Goal: Information Seeking & Learning: Compare options

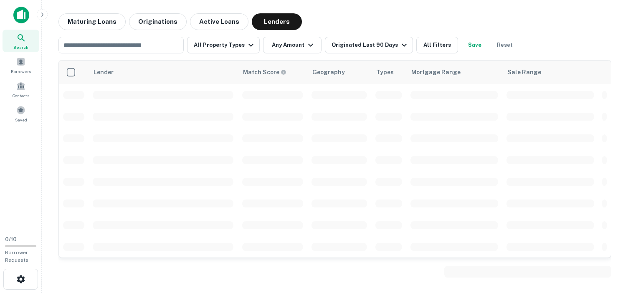
scroll to position [605, 0]
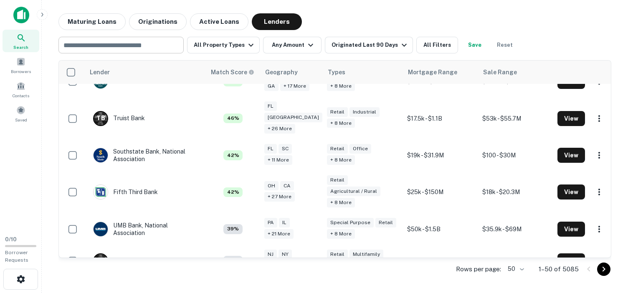
click at [118, 46] on input "text" at bounding box center [120, 45] width 119 height 12
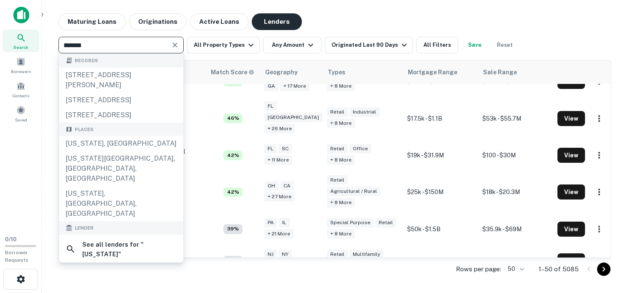
type input "*******"
click at [269, 20] on button "Lenders" at bounding box center [277, 21] width 50 height 17
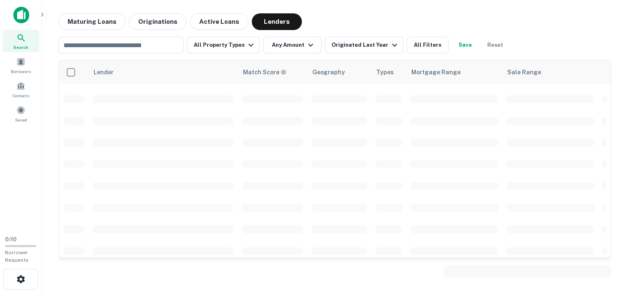
scroll to position [440, 0]
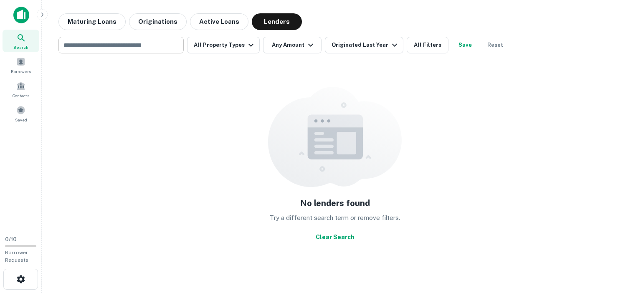
click at [116, 46] on input "text" at bounding box center [120, 45] width 119 height 12
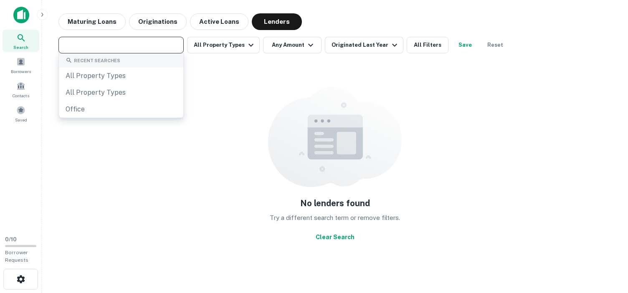
type input "*"
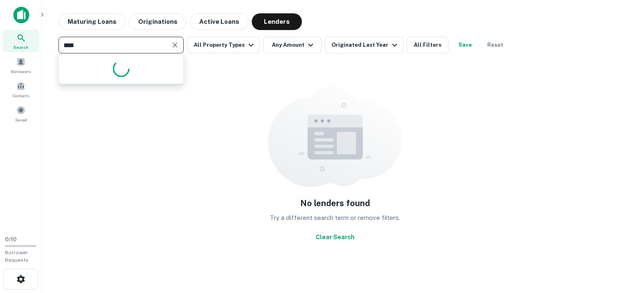
type input "*****"
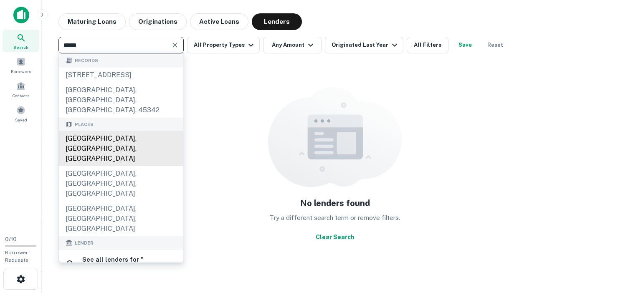
click at [100, 140] on div "[GEOGRAPHIC_DATA], [GEOGRAPHIC_DATA], [GEOGRAPHIC_DATA]" at bounding box center [121, 148] width 124 height 35
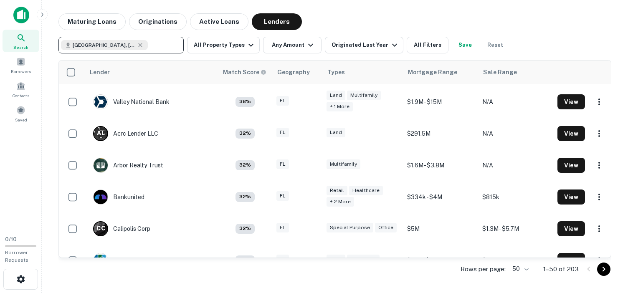
scroll to position [695, 0]
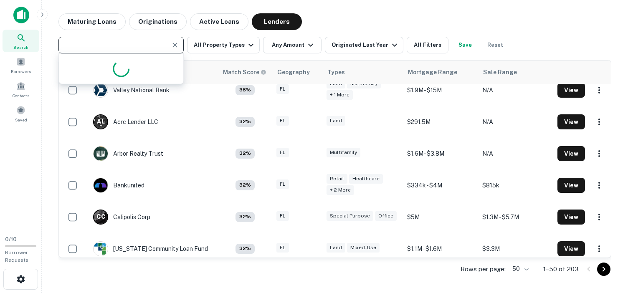
type input "**********"
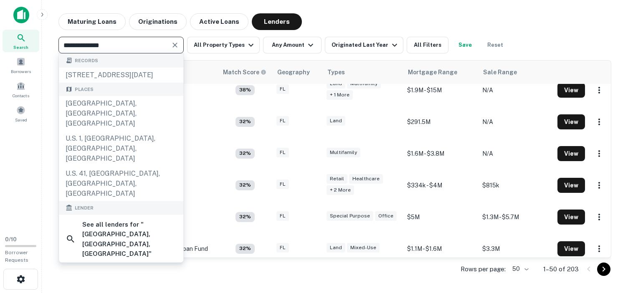
click at [345, 19] on div "Maturing Loans Originations Active Loans Lenders" at bounding box center [334, 21] width 553 height 17
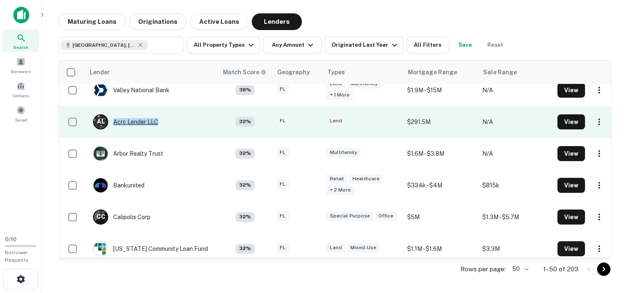
drag, startPoint x: 160, startPoint y: 112, endPoint x: 114, endPoint y: 109, distance: 46.5
click at [114, 110] on td "A L Acrc Lender LLC" at bounding box center [126, 121] width 74 height 23
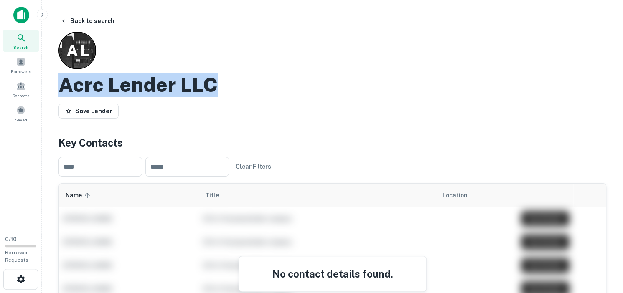
drag, startPoint x: 64, startPoint y: 81, endPoint x: 235, endPoint y: 89, distance: 171.0
click at [235, 89] on div "Acrc Lender LLC" at bounding box center [332, 85] width 548 height 24
copy h2 "Acrc Lender LLC"
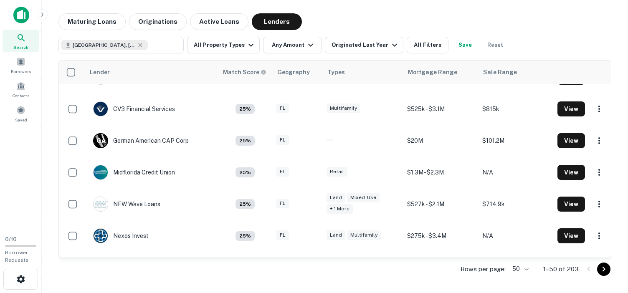
scroll to position [1424, 0]
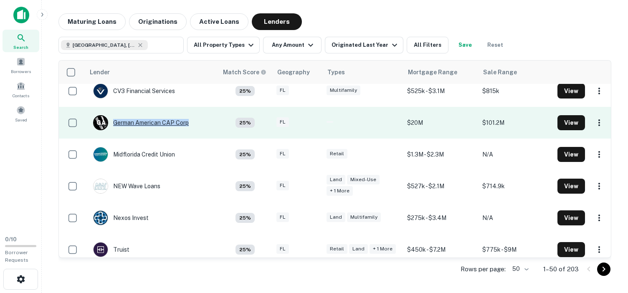
drag, startPoint x: 199, startPoint y: 116, endPoint x: 110, endPoint y: 112, distance: 88.6
click at [110, 112] on td "G A German American CAP Corp" at bounding box center [151, 123] width 133 height 32
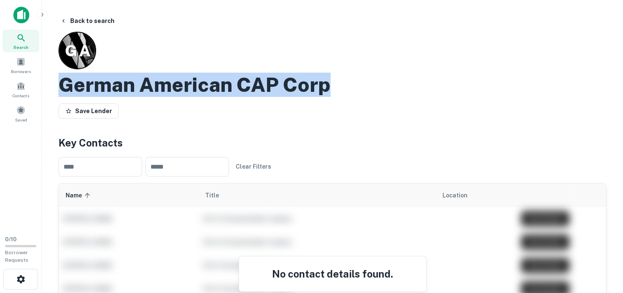
drag, startPoint x: 58, startPoint y: 81, endPoint x: 333, endPoint y: 96, distance: 275.7
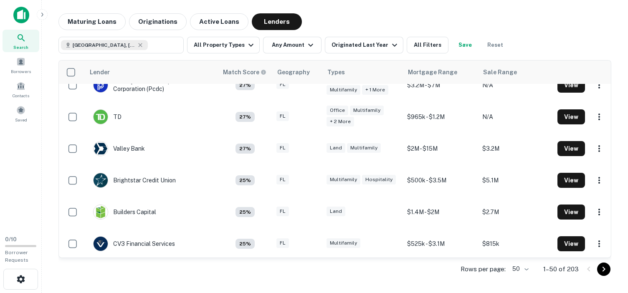
scroll to position [1424, 0]
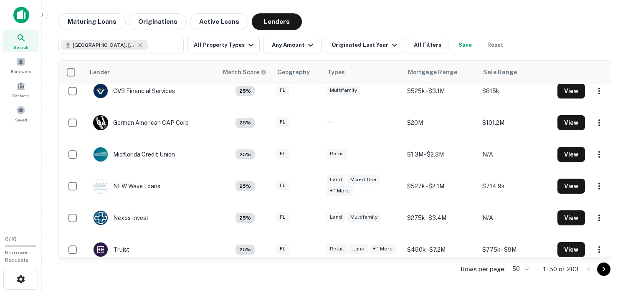
click at [602, 270] on icon "Go to next page" at bounding box center [604, 269] width 10 height 10
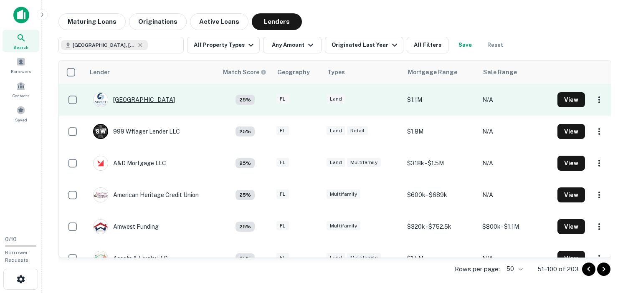
drag, startPoint x: 173, startPoint y: 98, endPoint x: 113, endPoint y: 95, distance: 60.2
click at [113, 95] on td "[GEOGRAPHIC_DATA]" at bounding box center [151, 100] width 133 height 32
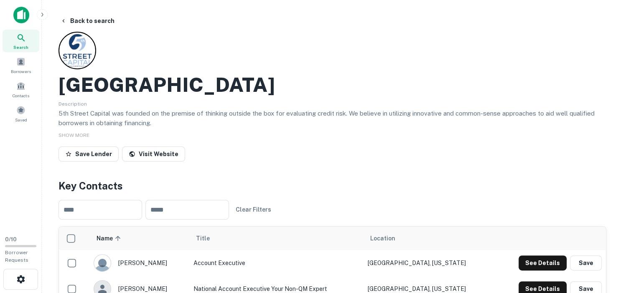
drag, startPoint x: 63, startPoint y: 83, endPoint x: 270, endPoint y: 91, distance: 207.3
click at [270, 91] on div "[GEOGRAPHIC_DATA]" at bounding box center [332, 85] width 548 height 24
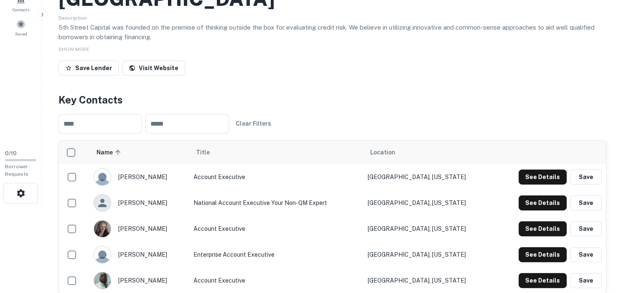
scroll to position [10, 0]
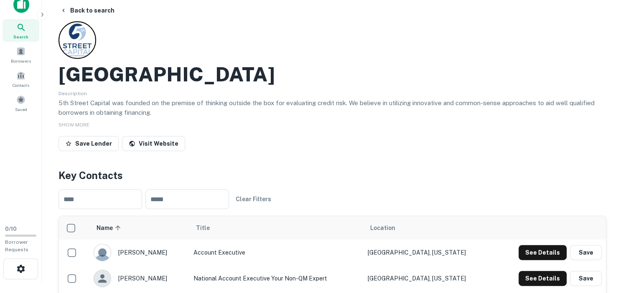
click at [76, 7] on button "Back to search" at bounding box center [87, 10] width 61 height 15
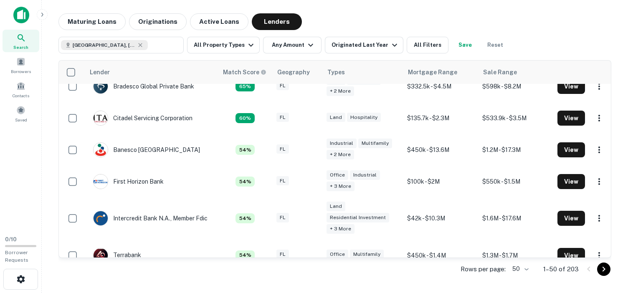
scroll to position [271, 0]
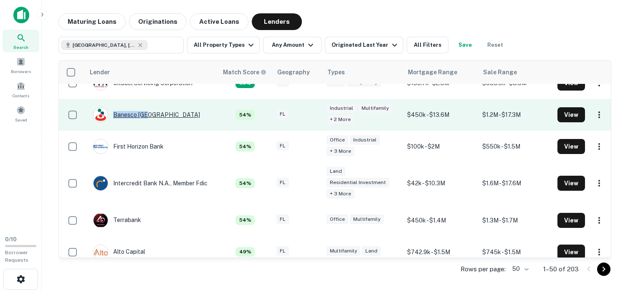
drag, startPoint x: 157, startPoint y: 113, endPoint x: 113, endPoint y: 114, distance: 43.9
click at [113, 114] on td "Banesco [GEOGRAPHIC_DATA]" at bounding box center [151, 115] width 133 height 32
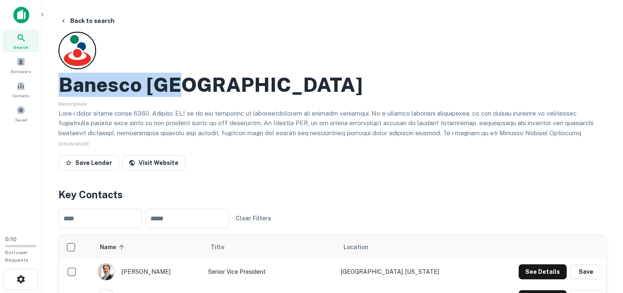
drag, startPoint x: 58, startPoint y: 79, endPoint x: 193, endPoint y: 78, distance: 135.3
click at [68, 18] on button "Back to search" at bounding box center [87, 20] width 61 height 15
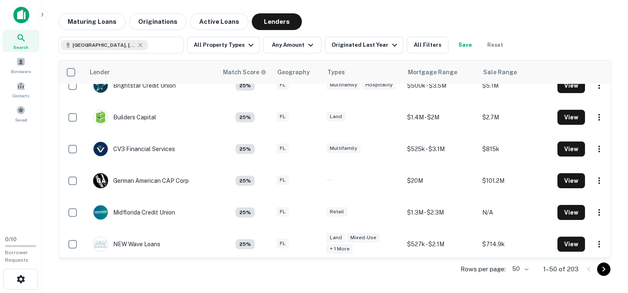
scroll to position [1424, 0]
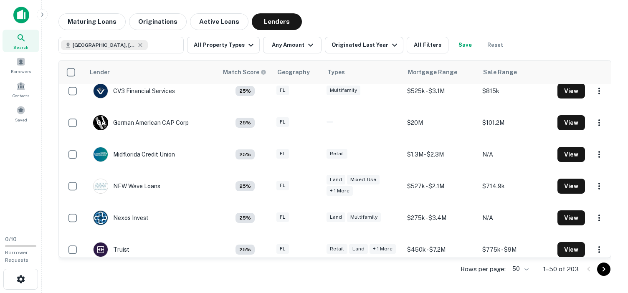
click at [601, 267] on icon "Go to next page" at bounding box center [604, 269] width 10 height 10
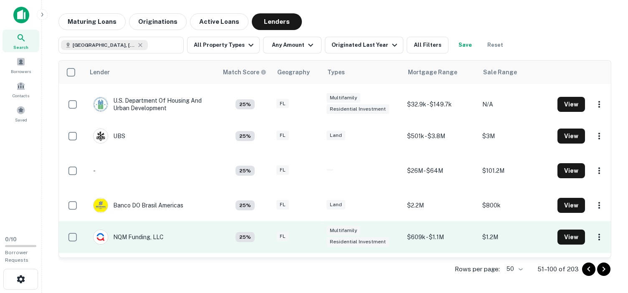
scroll to position [1241, 0]
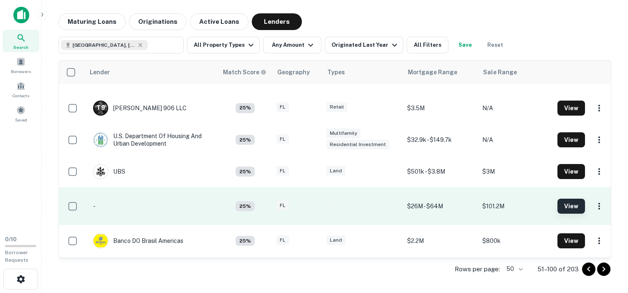
click at [574, 207] on button "View" at bounding box center [572, 206] width 28 height 15
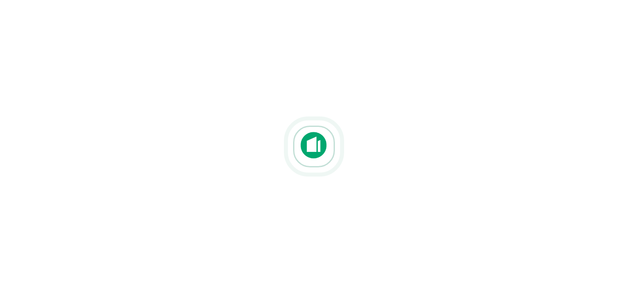
click at [269, 103] on div at bounding box center [314, 147] width 628 height 160
click at [252, 114] on div at bounding box center [314, 147] width 628 height 160
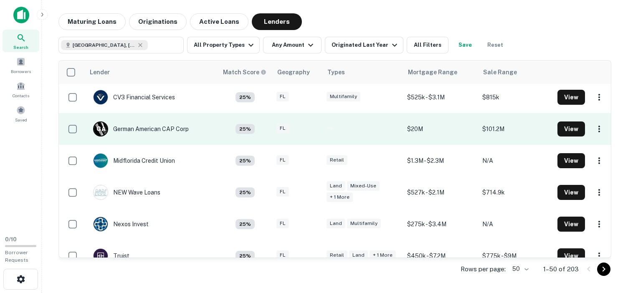
scroll to position [1424, 0]
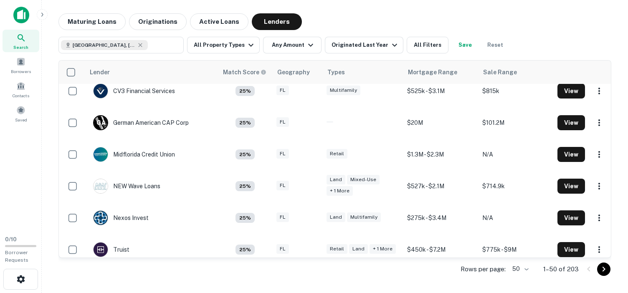
click at [605, 269] on icon "Go to next page" at bounding box center [604, 269] width 3 height 5
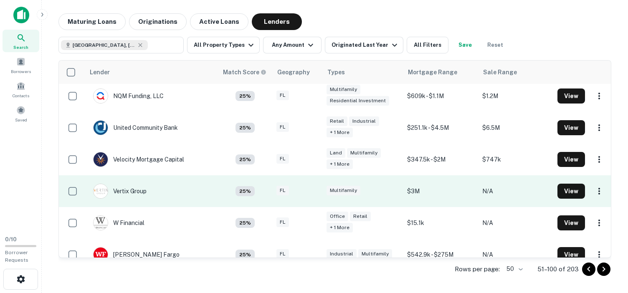
scroll to position [1430, 0]
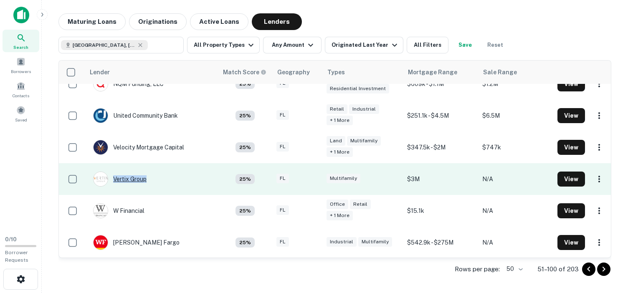
drag, startPoint x: 160, startPoint y: 179, endPoint x: 105, endPoint y: 175, distance: 55.7
click at [105, 175] on td "Vertix Group" at bounding box center [151, 179] width 133 height 32
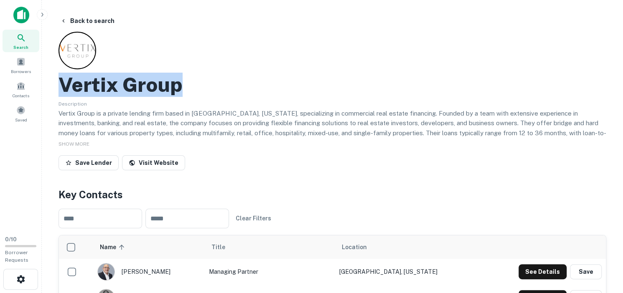
drag, startPoint x: 59, startPoint y: 82, endPoint x: 198, endPoint y: 93, distance: 139.1
click at [198, 93] on div "Vertix Group" at bounding box center [332, 85] width 548 height 24
click at [76, 20] on button "Back to search" at bounding box center [87, 20] width 61 height 15
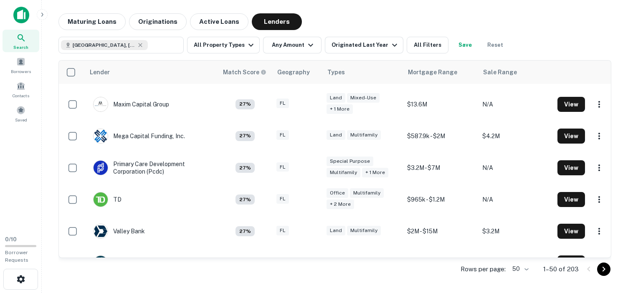
scroll to position [1177, 0]
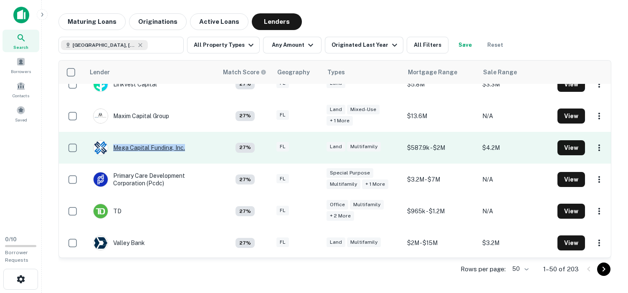
drag, startPoint x: 185, startPoint y: 142, endPoint x: 114, endPoint y: 140, distance: 71.4
click at [114, 140] on td "Mega Capital Funding, Inc." at bounding box center [151, 148] width 133 height 32
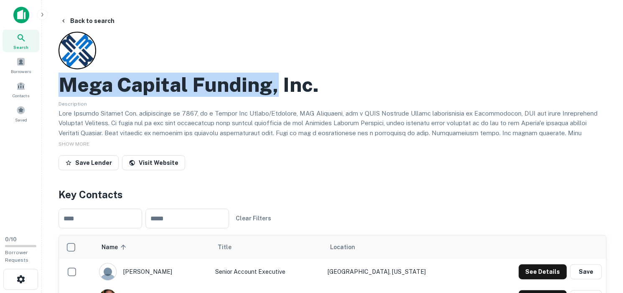
drag, startPoint x: 60, startPoint y: 80, endPoint x: 277, endPoint y: 95, distance: 218.1
click at [277, 95] on h2 "Mega Capital Funding, Inc." at bounding box center [188, 85] width 260 height 24
click at [67, 19] on button "Back to search" at bounding box center [87, 20] width 61 height 15
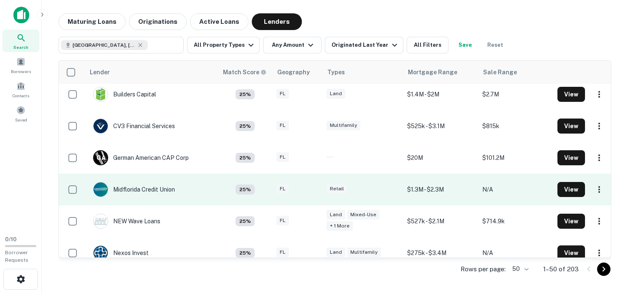
scroll to position [1424, 0]
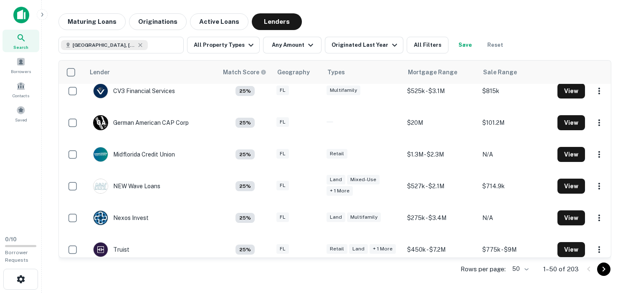
click at [605, 270] on icon "Go to next page" at bounding box center [604, 269] width 3 height 5
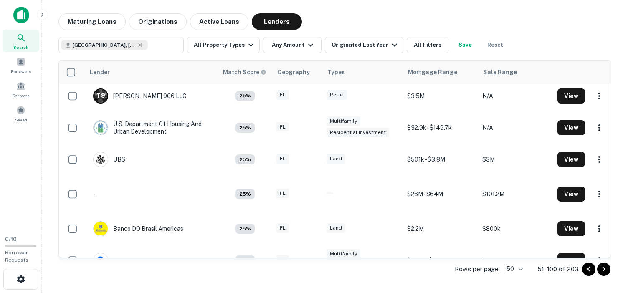
scroll to position [1241, 0]
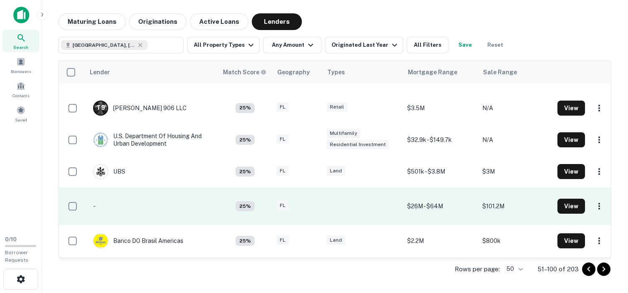
click at [94, 204] on p "-" at bounding box center [94, 206] width 3 height 9
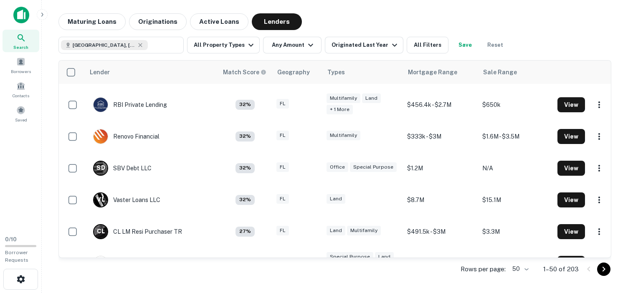
scroll to position [918, 0]
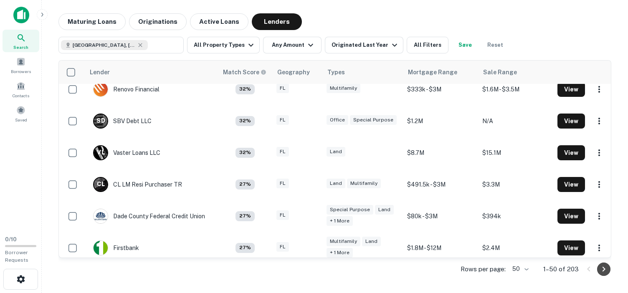
click at [605, 268] on icon "Go to next page" at bounding box center [604, 269] width 3 height 5
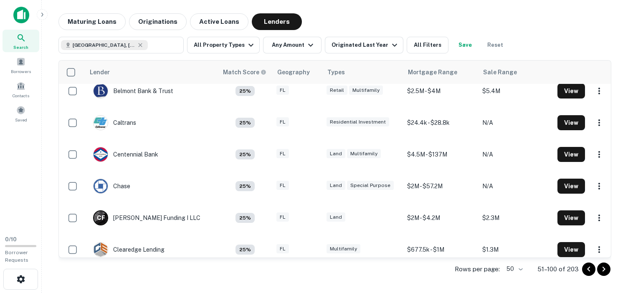
scroll to position [306, 0]
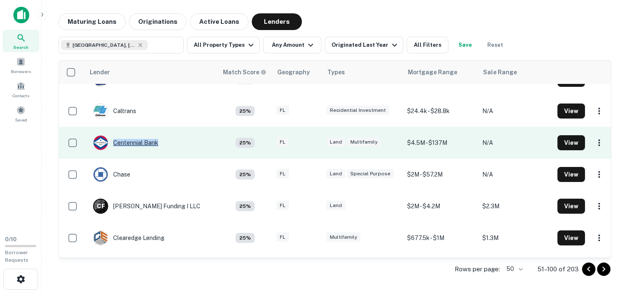
click at [110, 144] on td "Centennial Bank" at bounding box center [151, 143] width 133 height 32
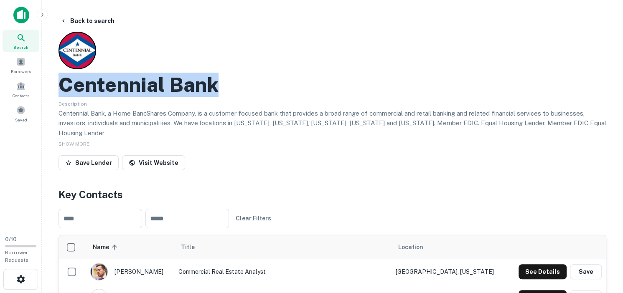
drag, startPoint x: 245, startPoint y: 86, endPoint x: 63, endPoint y: 87, distance: 182.5
click at [63, 87] on div "Centennial Bank" at bounding box center [332, 85] width 548 height 24
click at [102, 19] on button "Back to search" at bounding box center [87, 20] width 61 height 15
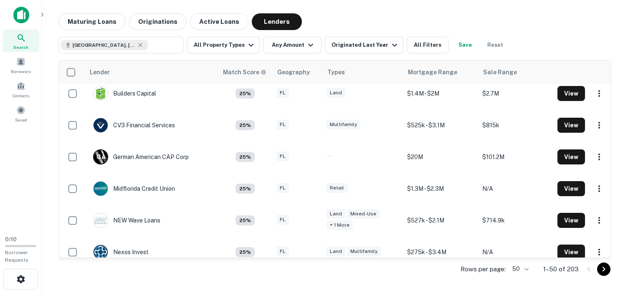
scroll to position [1424, 0]
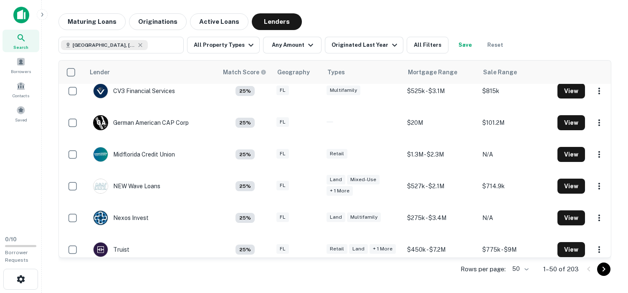
click at [604, 268] on icon "Go to next page" at bounding box center [604, 269] width 3 height 5
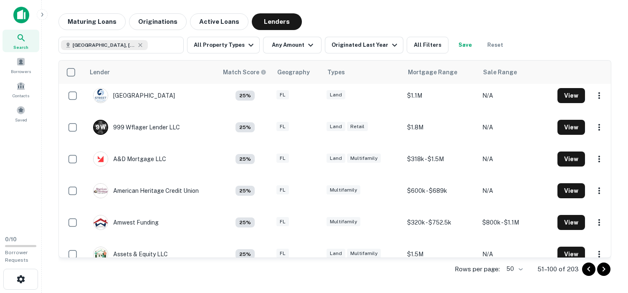
scroll to position [0, 0]
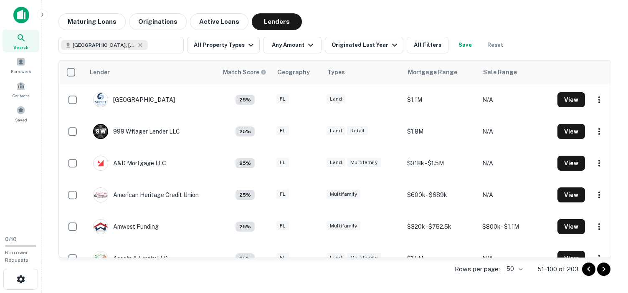
click at [607, 269] on icon "Go to next page" at bounding box center [604, 269] width 10 height 10
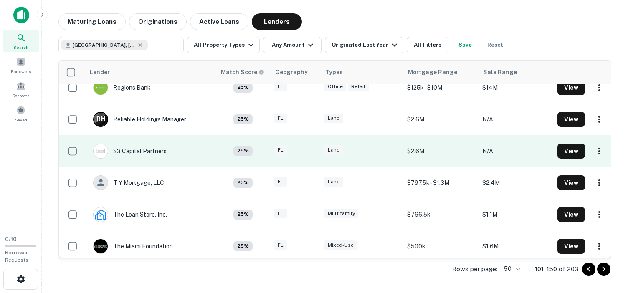
scroll to position [1413, 0]
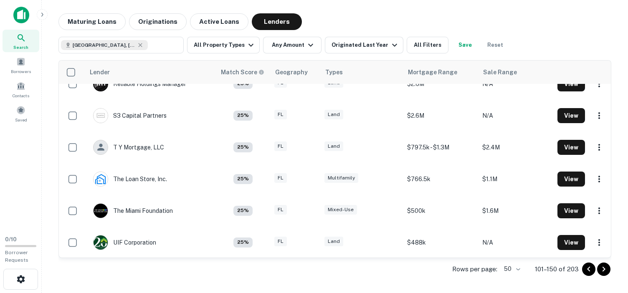
click at [603, 267] on icon "Go to next page" at bounding box center [604, 269] width 3 height 5
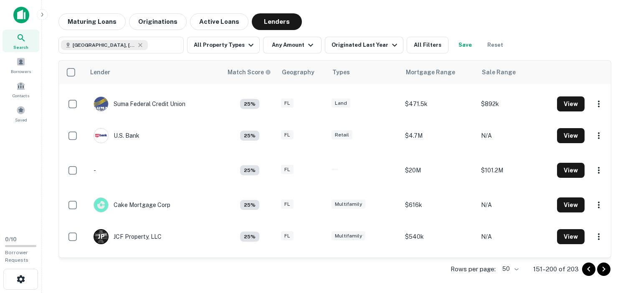
scroll to position [1260, 0]
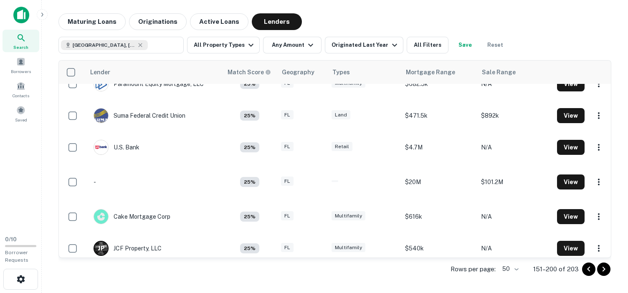
click at [626, 178] on main "Maturing Loans Originations Active Loans Lenders [GEOGRAPHIC_DATA], [GEOGRAPHIC…" at bounding box center [335, 146] width 586 height 293
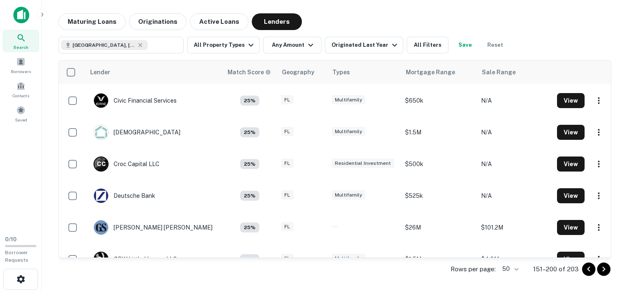
scroll to position [341, 0]
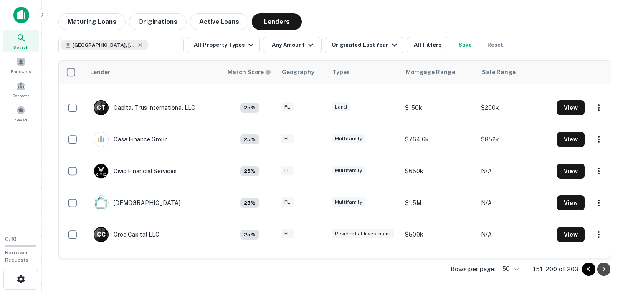
click at [602, 268] on icon "Go to next page" at bounding box center [604, 269] width 10 height 10
